Goal: Task Accomplishment & Management: Use online tool/utility

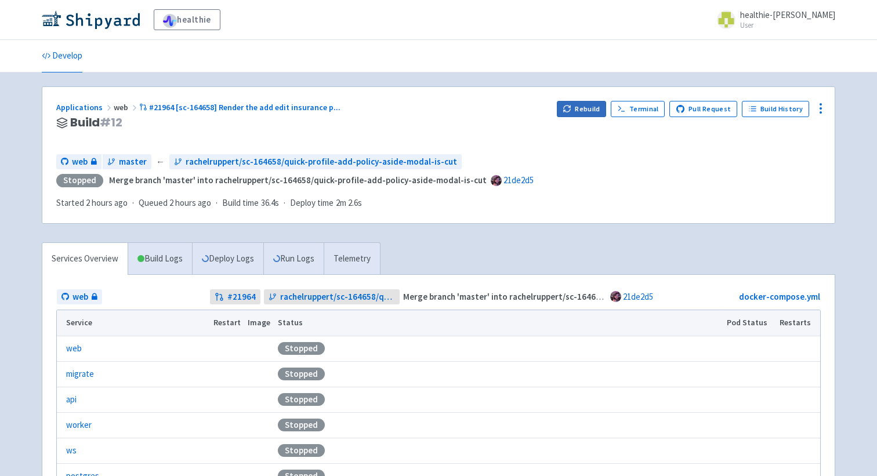
click at [582, 106] on button "Rebuild" at bounding box center [582, 109] width 50 height 16
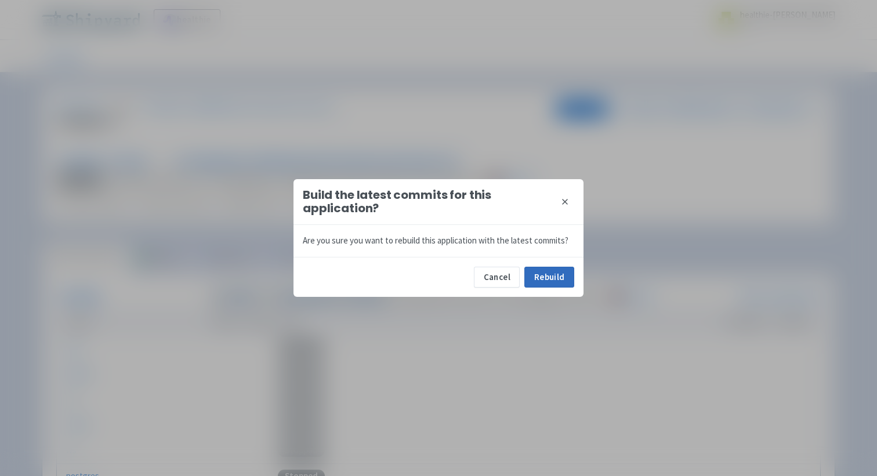
click at [538, 267] on button "Rebuild" at bounding box center [549, 277] width 50 height 21
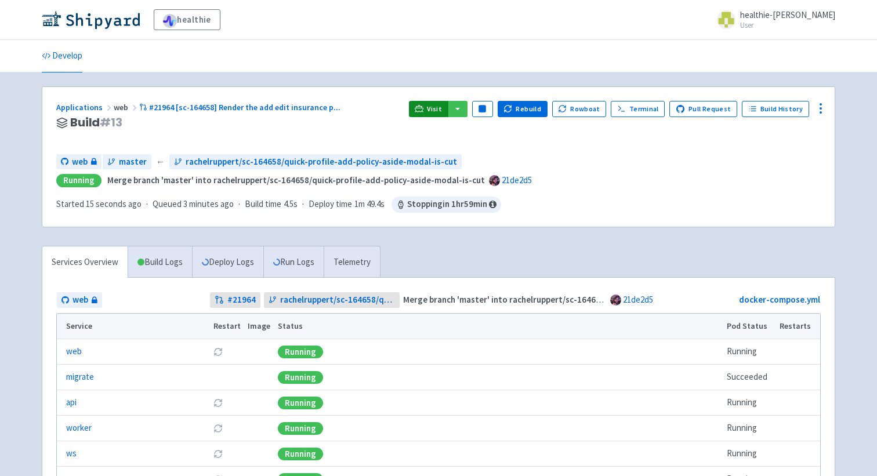
click at [436, 109] on span "Visit" at bounding box center [434, 108] width 15 height 9
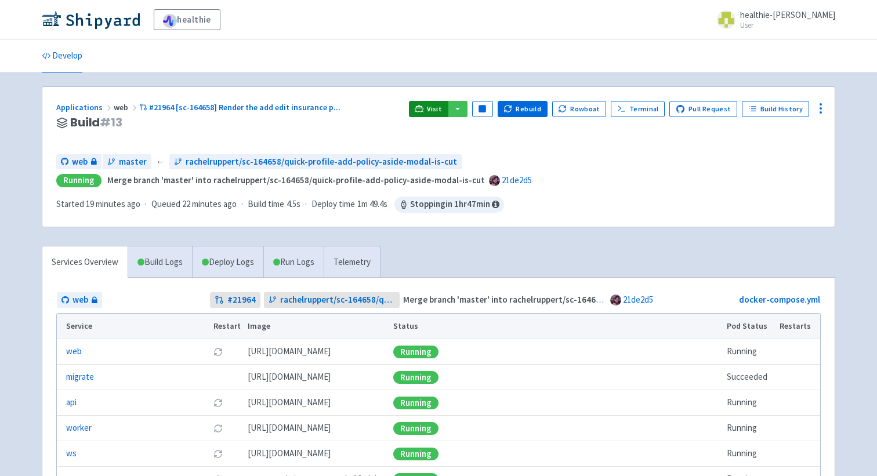
click at [423, 110] on icon at bounding box center [419, 108] width 9 height 9
click at [423, 104] on icon at bounding box center [419, 108] width 9 height 9
